Goal: Task Accomplishment & Management: Use online tool/utility

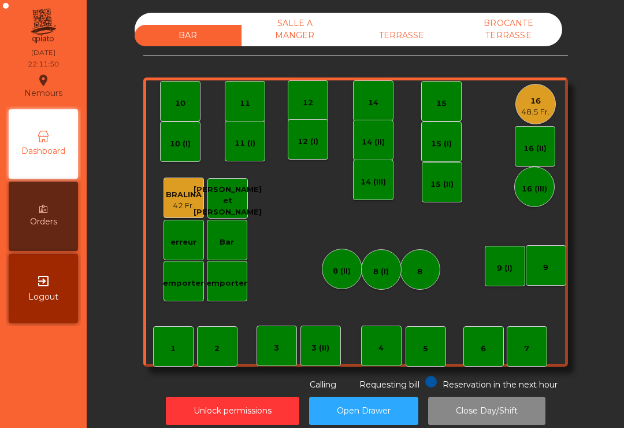
click at [532, 113] on div "48.5 Fr." at bounding box center [536, 112] width 28 height 12
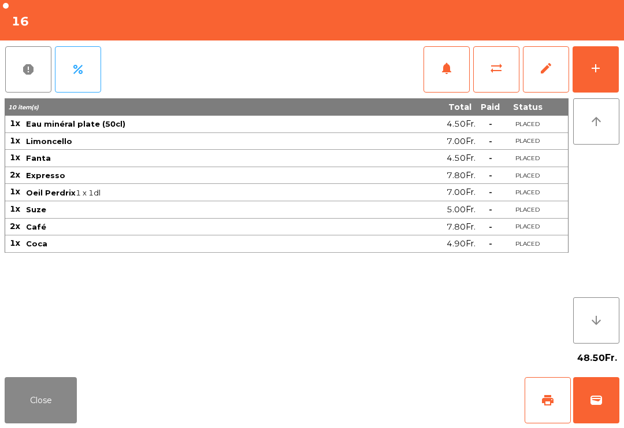
click at [53, 406] on button "Close" at bounding box center [41, 400] width 72 height 46
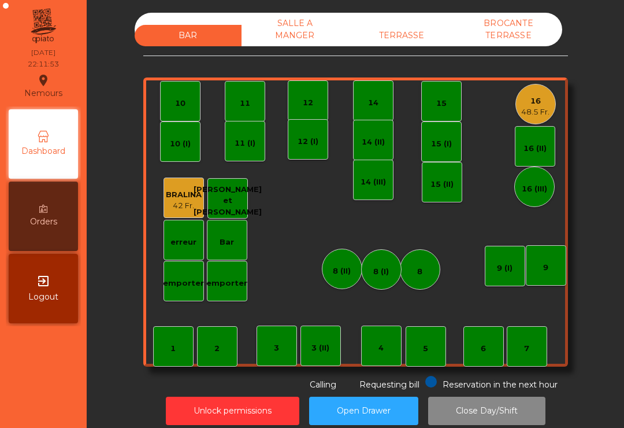
click at [542, 113] on div "48.5 Fr." at bounding box center [536, 112] width 28 height 12
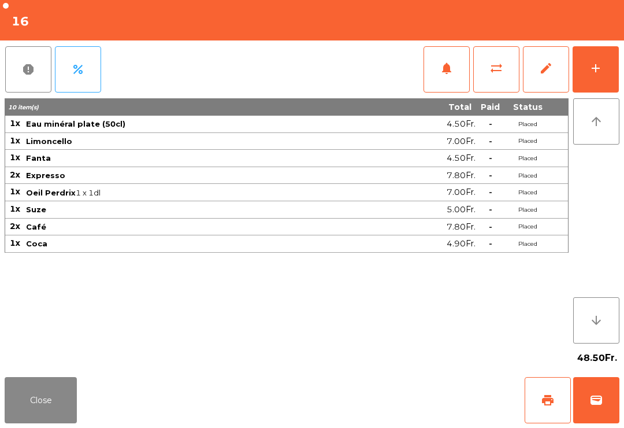
click at [581, 408] on button "wallet" at bounding box center [597, 400] width 46 height 46
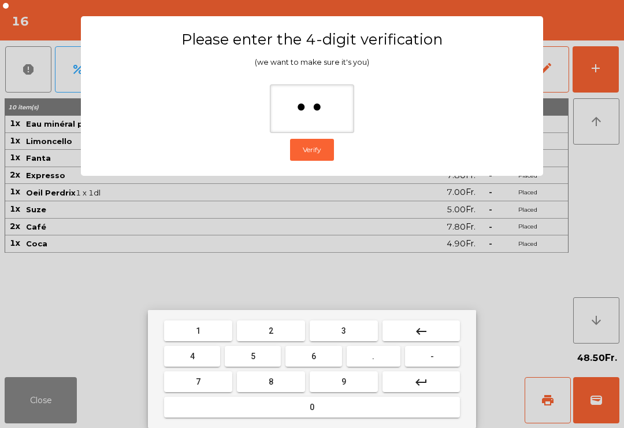
type input "***"
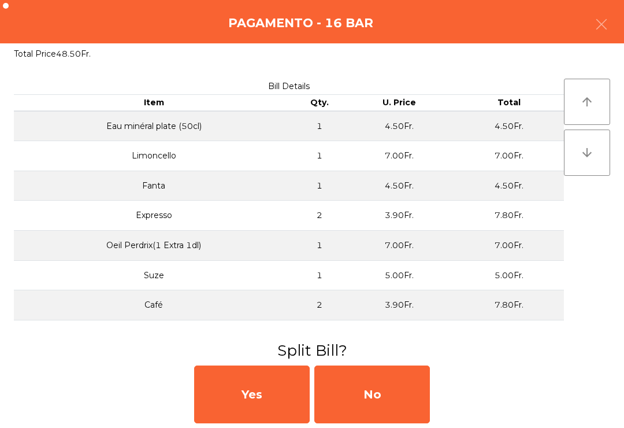
click at [391, 411] on div "No" at bounding box center [373, 394] width 116 height 58
click at [400, 393] on div "MB" at bounding box center [373, 394] width 116 height 58
click at [405, 400] on div "No" at bounding box center [373, 394] width 116 height 58
click at [405, 399] on div "No" at bounding box center [373, 394] width 116 height 58
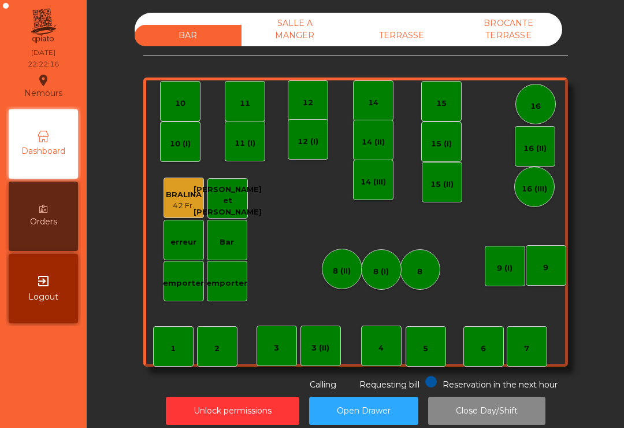
click at [523, 416] on button "Close Day/Shift" at bounding box center [486, 411] width 117 height 28
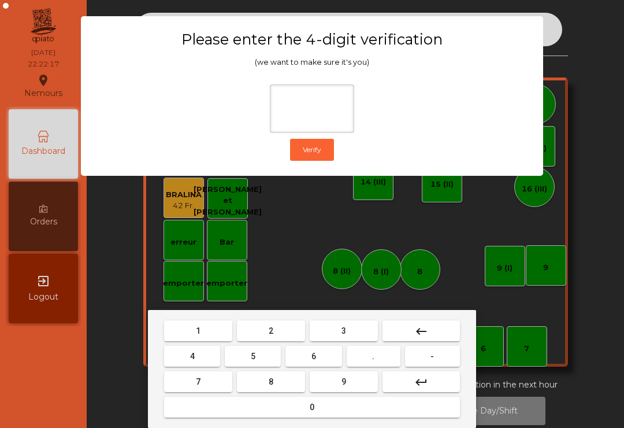
type input "*"
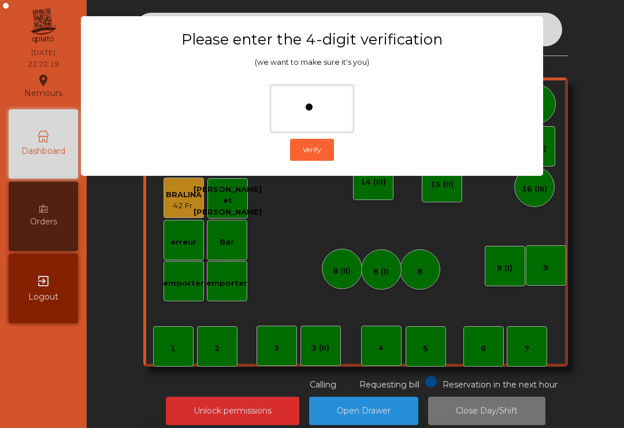
click at [554, 73] on ngb-modal-window "Please enter the 4-digit verification (we want to make sure it's you) * Verify" at bounding box center [312, 214] width 593 height 428
click at [570, 99] on div "BAR SALLE A MANGER TERRASSE BROCANTE TERRASSE 1 2 3 4 5 6 7 8 9 10 11 12 14 15 …" at bounding box center [355, 202] width 506 height 378
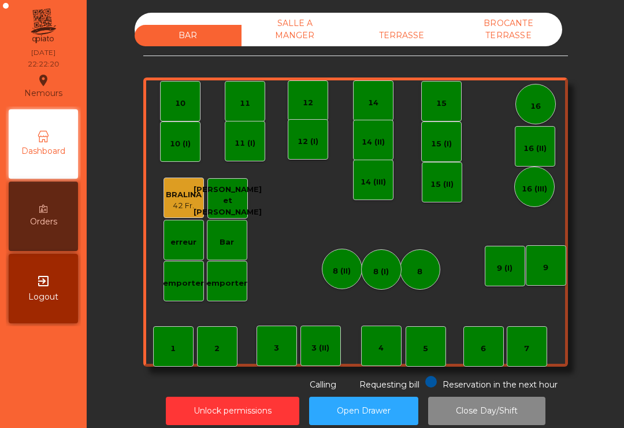
click at [402, 34] on div "TERRASSE" at bounding box center [402, 35] width 107 height 21
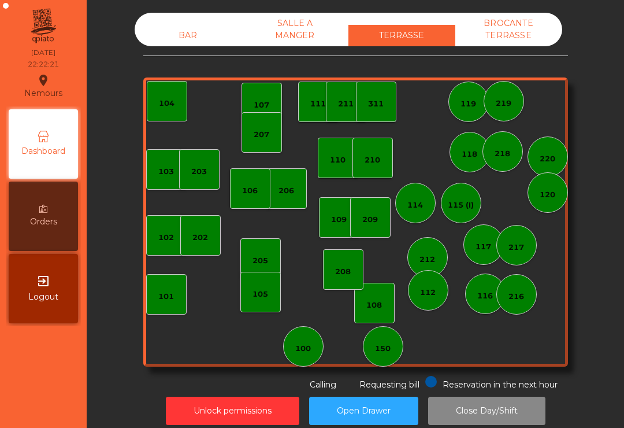
click at [182, 41] on div "BAR" at bounding box center [188, 35] width 107 height 21
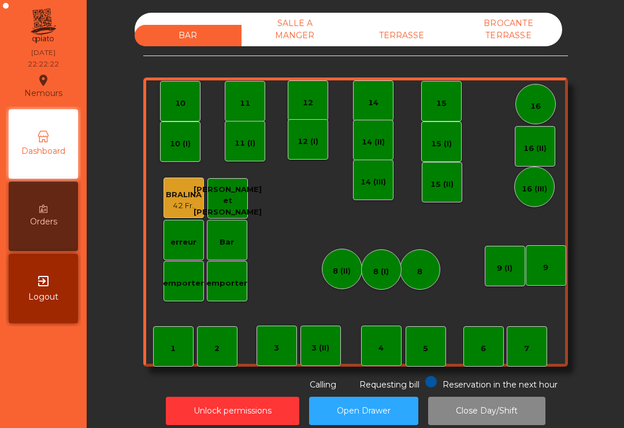
click at [517, 403] on button "Close Day/Shift" at bounding box center [486, 411] width 117 height 28
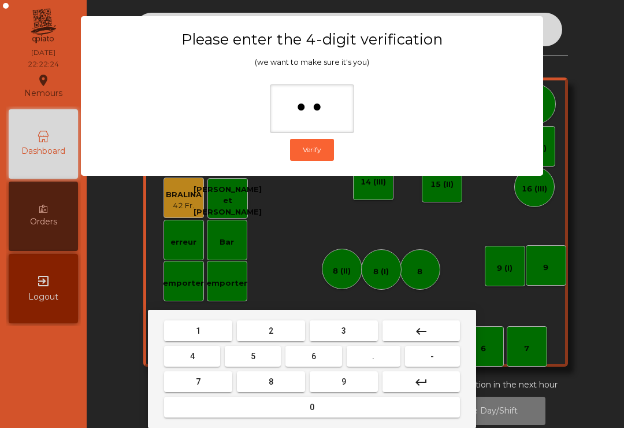
type input "***"
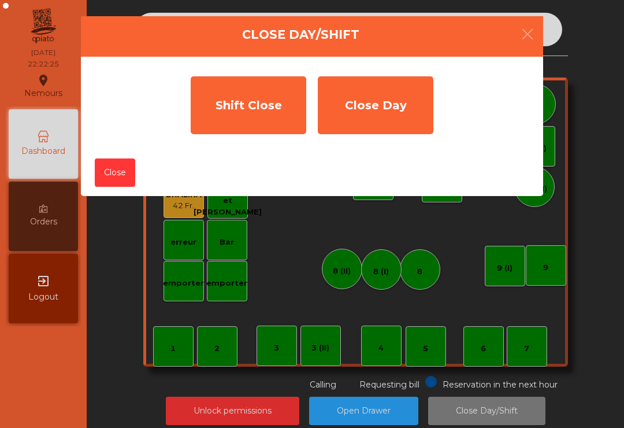
click at [364, 397] on ngb-modal-window "Close Day/Shift Shift Close Close Day Close" at bounding box center [312, 214] width 593 height 428
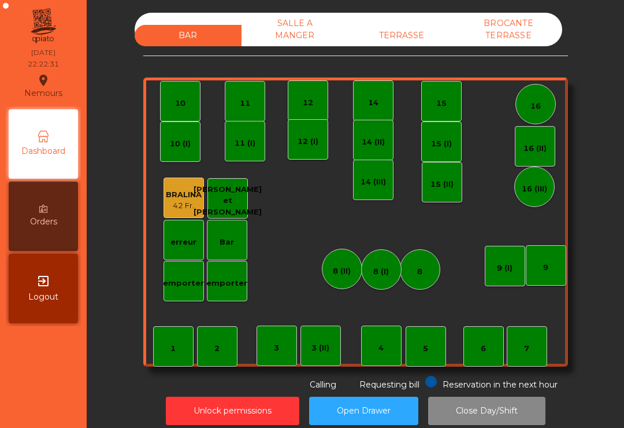
click at [501, 415] on button "Close Day/Shift" at bounding box center [486, 411] width 117 height 28
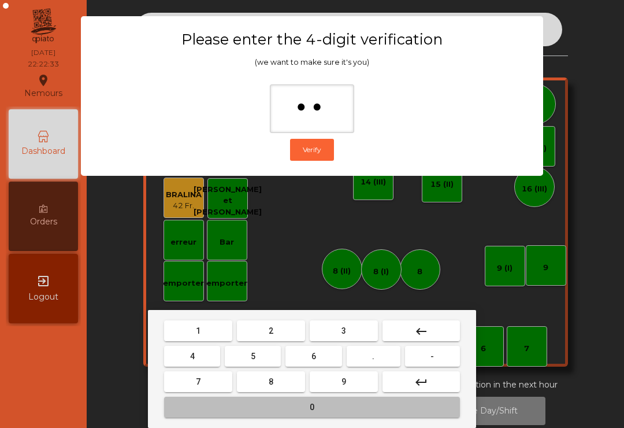
type input "***"
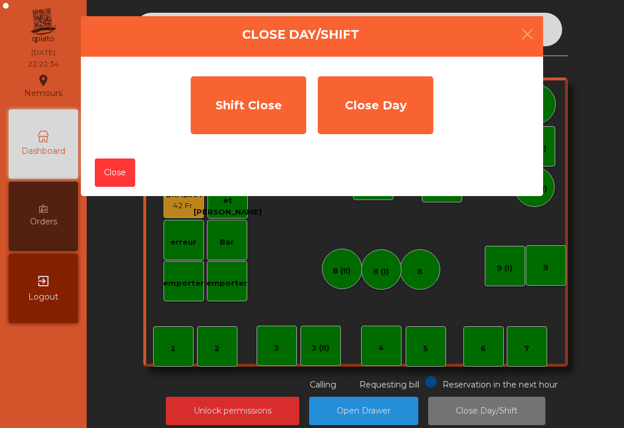
click at [275, 113] on div "Shift Close" at bounding box center [249, 105] width 116 height 58
